Goal: Information Seeking & Learning: Learn about a topic

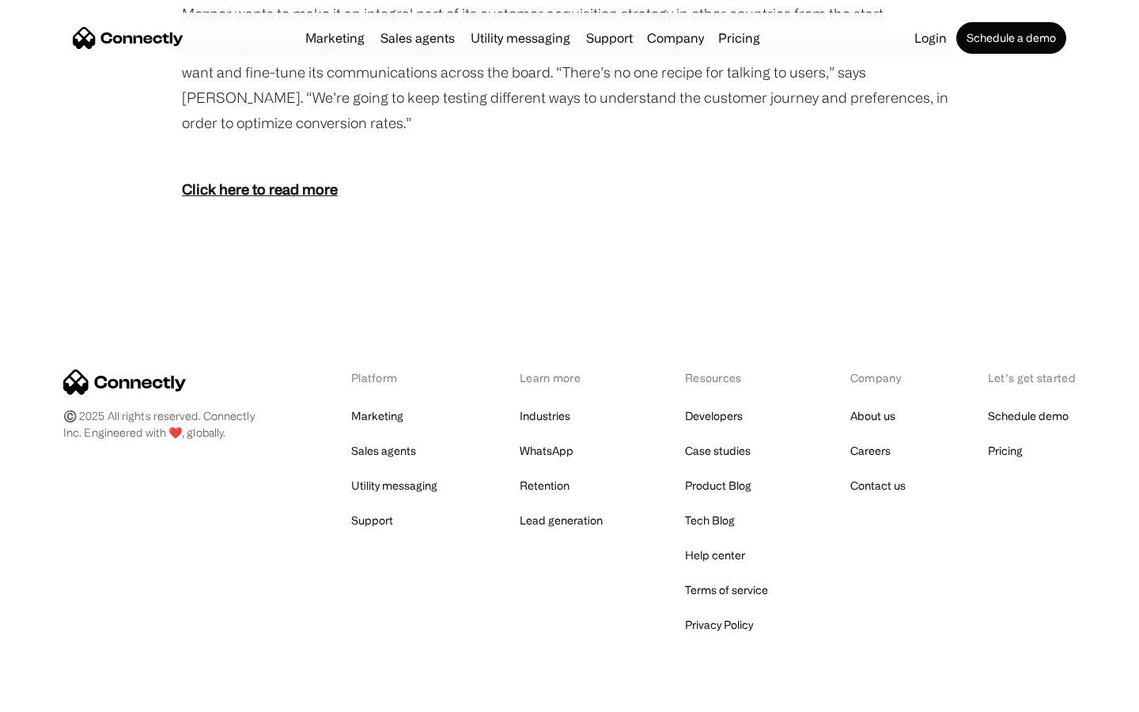
scroll to position [2167, 0]
